Goal: Information Seeking & Learning: Learn about a topic

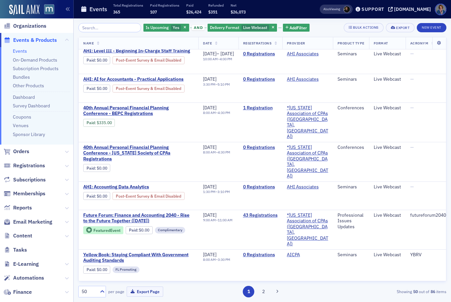
scroll to position [736, 0]
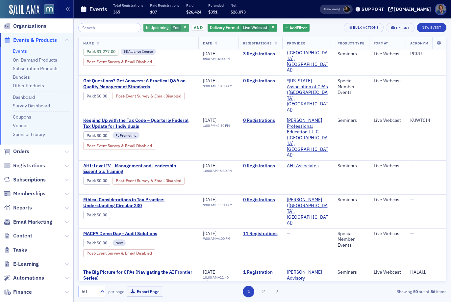
click at [152, 28] on span "Is Upcoming" at bounding box center [157, 27] width 23 height 5
click at [156, 41] on input "No" at bounding box center [155, 40] width 6 height 6
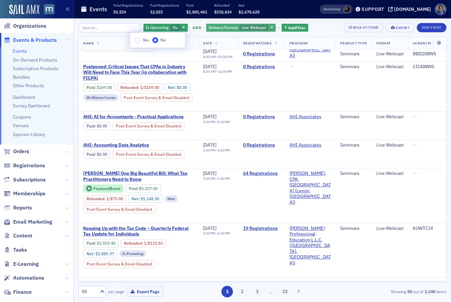
click at [231, 28] on div "Delivery Format Live Webcast" at bounding box center [240, 28] width 69 height 8
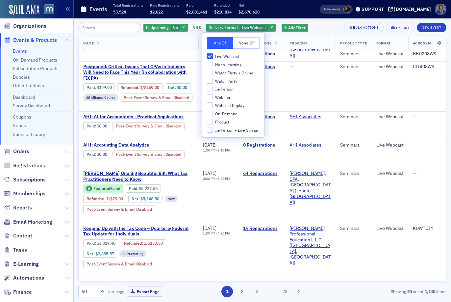
click at [312, 29] on div "Is Upcoming No and Delivery Format Live Webcast Add Filter Bulk Actions Export …" at bounding box center [262, 27] width 368 height 9
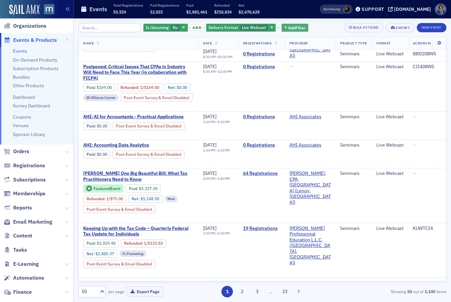
click at [294, 29] on span "Add Filter" at bounding box center [296, 28] width 17 height 6
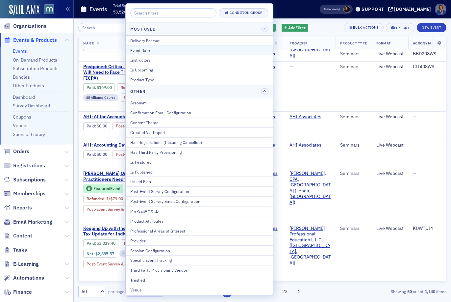
click at [187, 51] on div "Event Date" at bounding box center [199, 50] width 138 height 6
select select "8"
select select "2025"
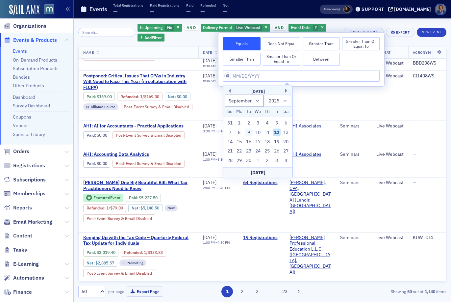
click at [248, 132] on div "9" at bounding box center [249, 132] width 8 height 8
type input "[DATE]"
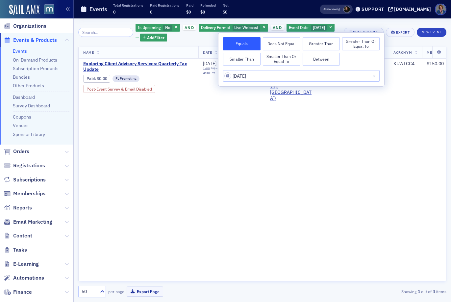
click at [378, 20] on div "Is Upcoming No and Delivery Format Live Webcast and Event Date [DATE] Add Filte…" at bounding box center [262, 159] width 368 height 283
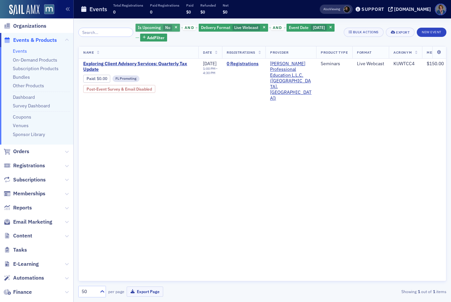
click at [148, 27] on span "Is Upcoming" at bounding box center [149, 27] width 23 height 5
click at [129, 39] on input "Yes" at bounding box center [130, 40] width 6 height 6
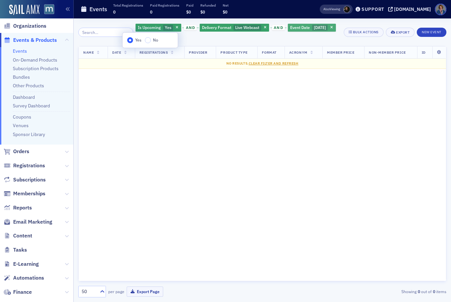
click at [312, 28] on span "[DATE]" at bounding box center [320, 28] width 16 height 6
select select "8"
select select "2025"
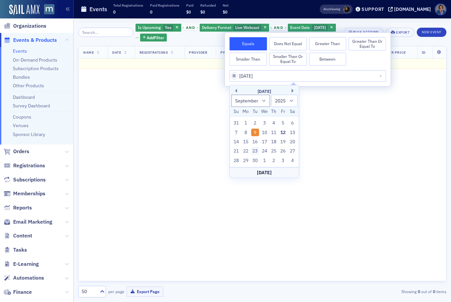
click at [253, 150] on div "23" at bounding box center [255, 151] width 8 height 8
type input "[DATE]"
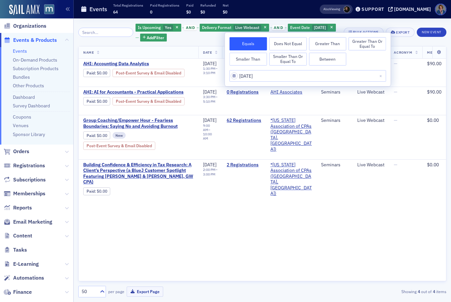
click at [187, 39] on div "Is Upcoming Yes and Delivery Format Live Webcast and Event Date [DATE] Add Filt…" at bounding box center [238, 32] width 204 height 18
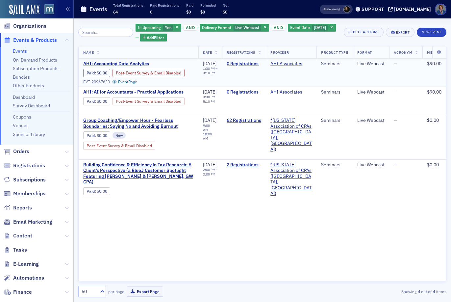
click at [126, 64] on span "AHI: Accounting Data Analytics" at bounding box center [138, 64] width 111 height 6
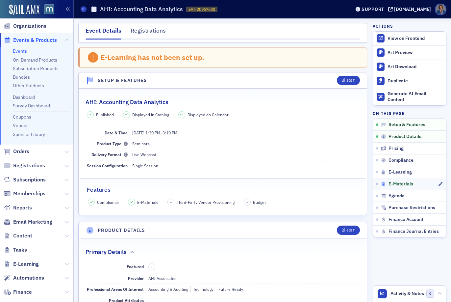
click at [399, 183] on span "E-Materials" at bounding box center [401, 184] width 25 height 6
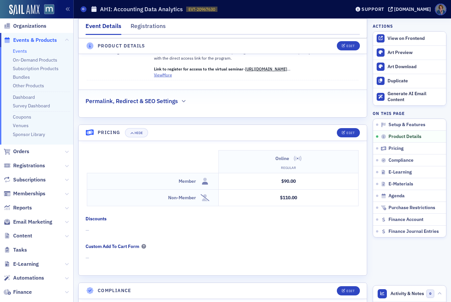
scroll to position [236, 0]
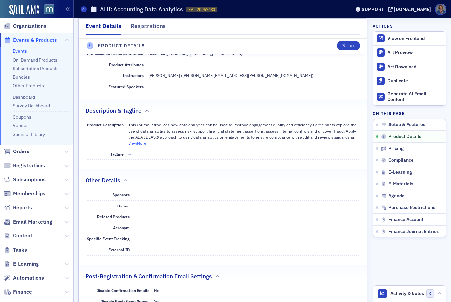
click at [140, 143] on button "View More" at bounding box center [137, 143] width 18 height 6
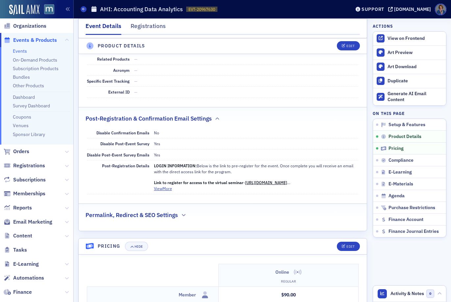
scroll to position [418, 0]
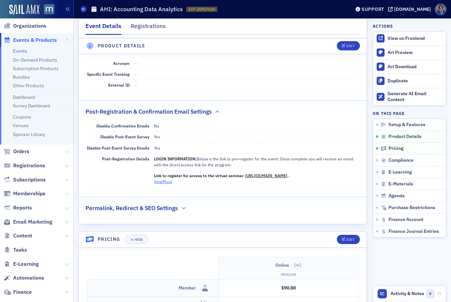
click at [165, 181] on button "View More" at bounding box center [163, 181] width 18 height 6
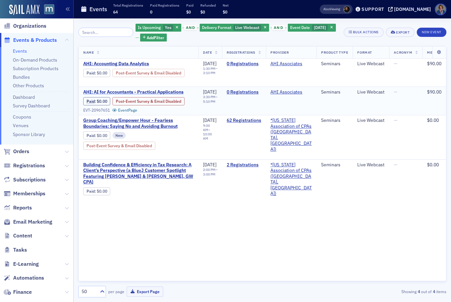
click at [150, 93] on span "AHI: AI for Accountants - Practical Applications" at bounding box center [138, 92] width 111 height 6
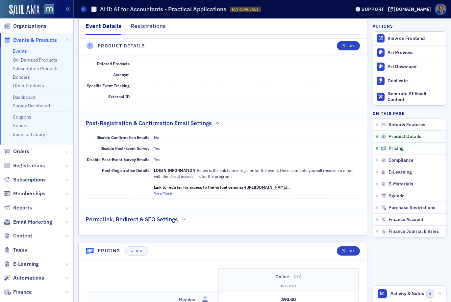
scroll to position [392, 0]
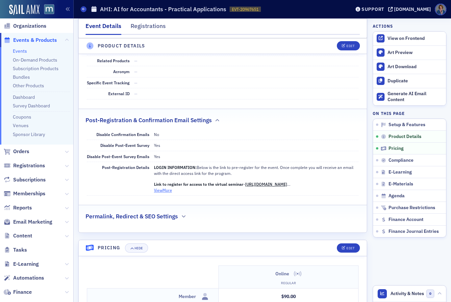
click at [165, 191] on button "View More" at bounding box center [163, 190] width 18 height 6
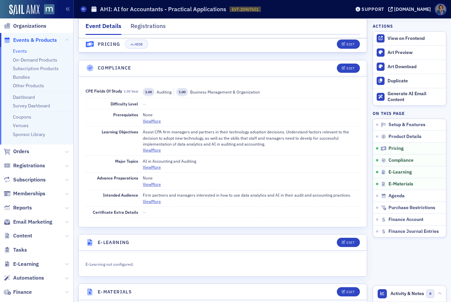
scroll to position [812, 0]
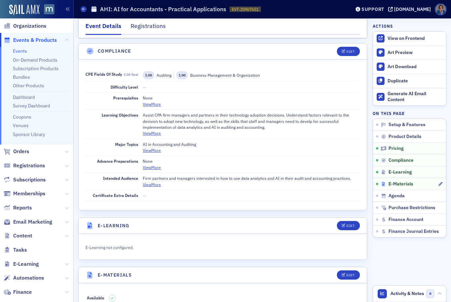
click at [399, 183] on span "E-Materials" at bounding box center [401, 184] width 25 height 6
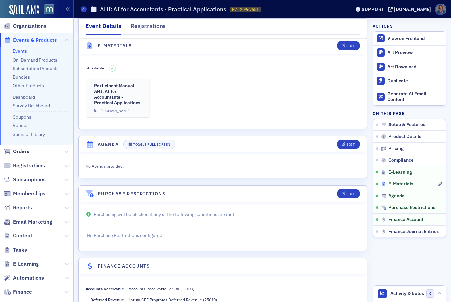
scroll to position [1046, 0]
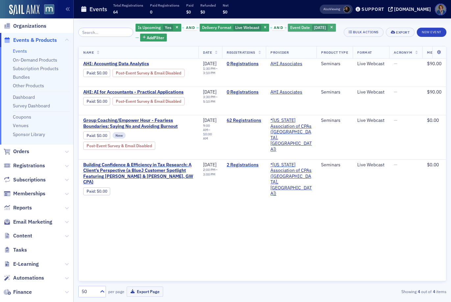
click at [301, 28] on span "Event Date" at bounding box center [300, 27] width 20 height 5
select select "8"
select select "2025"
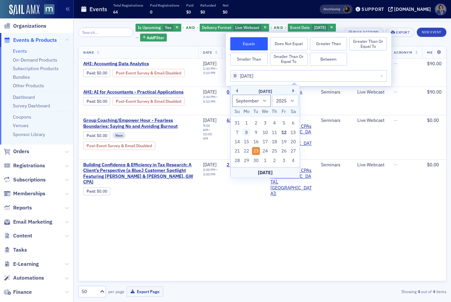
click at [246, 131] on div "8" at bounding box center [247, 132] width 8 height 8
type input "[DATE]"
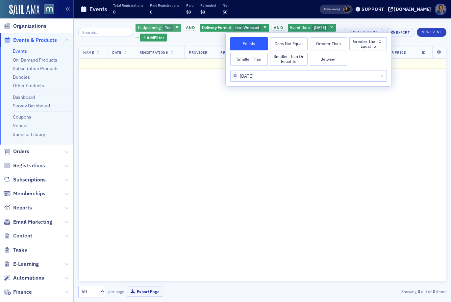
click at [147, 26] on span "Is Upcoming" at bounding box center [149, 27] width 23 height 5
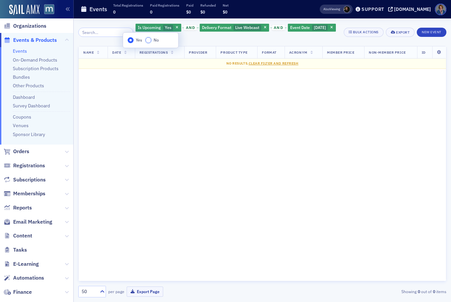
click at [148, 38] on input "No" at bounding box center [148, 40] width 6 height 6
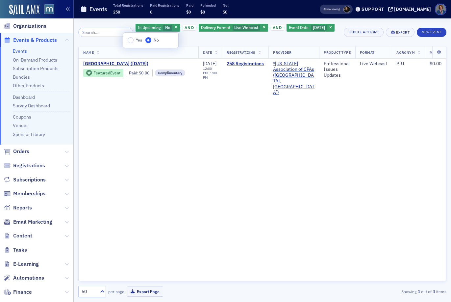
click at [234, 36] on div "Is Upcoming No and Delivery Format Live Webcast and Event Date [DATE] Add Filter" at bounding box center [237, 32] width 203 height 18
click at [292, 26] on span "Event Date" at bounding box center [299, 27] width 20 height 5
select select "8"
select select "2025"
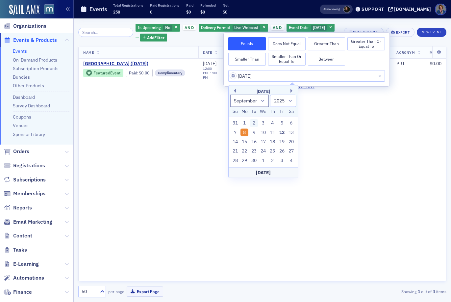
click at [253, 122] on div "2" at bounding box center [254, 123] width 8 height 8
type input "[DATE]"
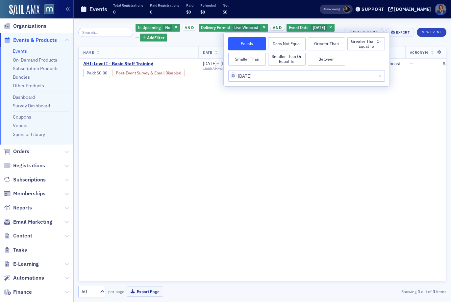
click at [266, 129] on div "Name Date Registrations Provider Product Type Format Acronym Member Price Non-M…" at bounding box center [262, 163] width 368 height 235
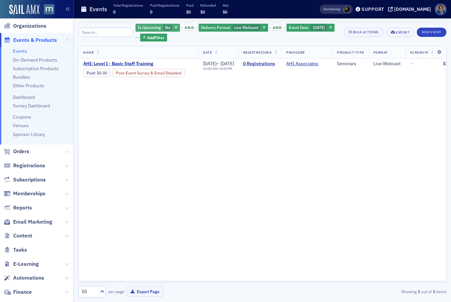
click at [141, 26] on span "Is Upcoming" at bounding box center [149, 27] width 23 height 5
click at [130, 40] on input "Yes" at bounding box center [130, 40] width 6 height 6
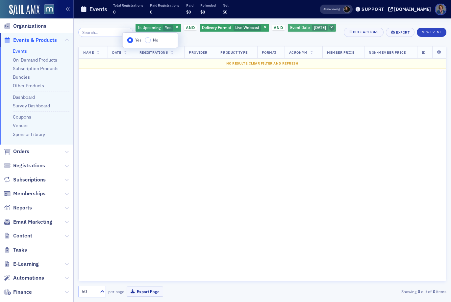
click at [332, 29] on icon "button" at bounding box center [331, 28] width 3 height 4
